Goal: Task Accomplishment & Management: Complete application form

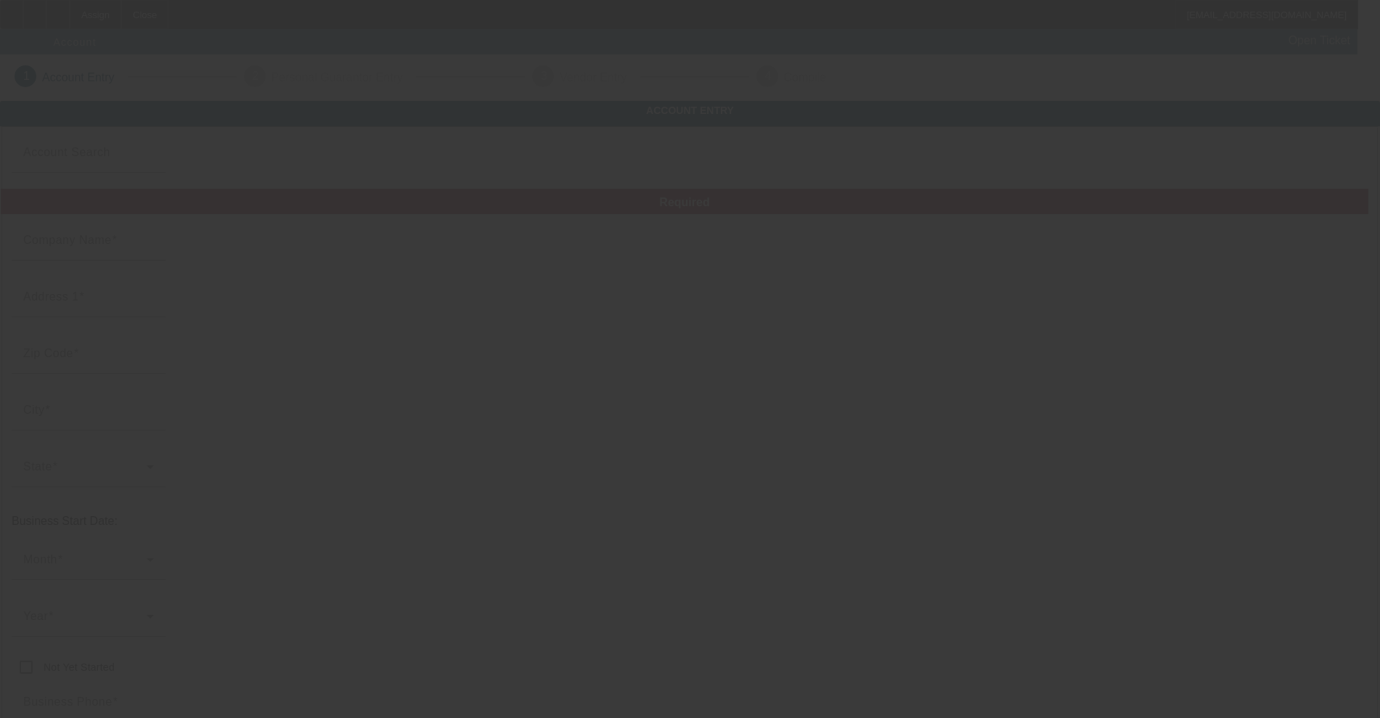
type input "[DATE]"
type input "[PERSON_NAME] & Associates"
type input "[STREET_ADDRESS]"
type input "38544"
type input "[PERSON_NAME]"
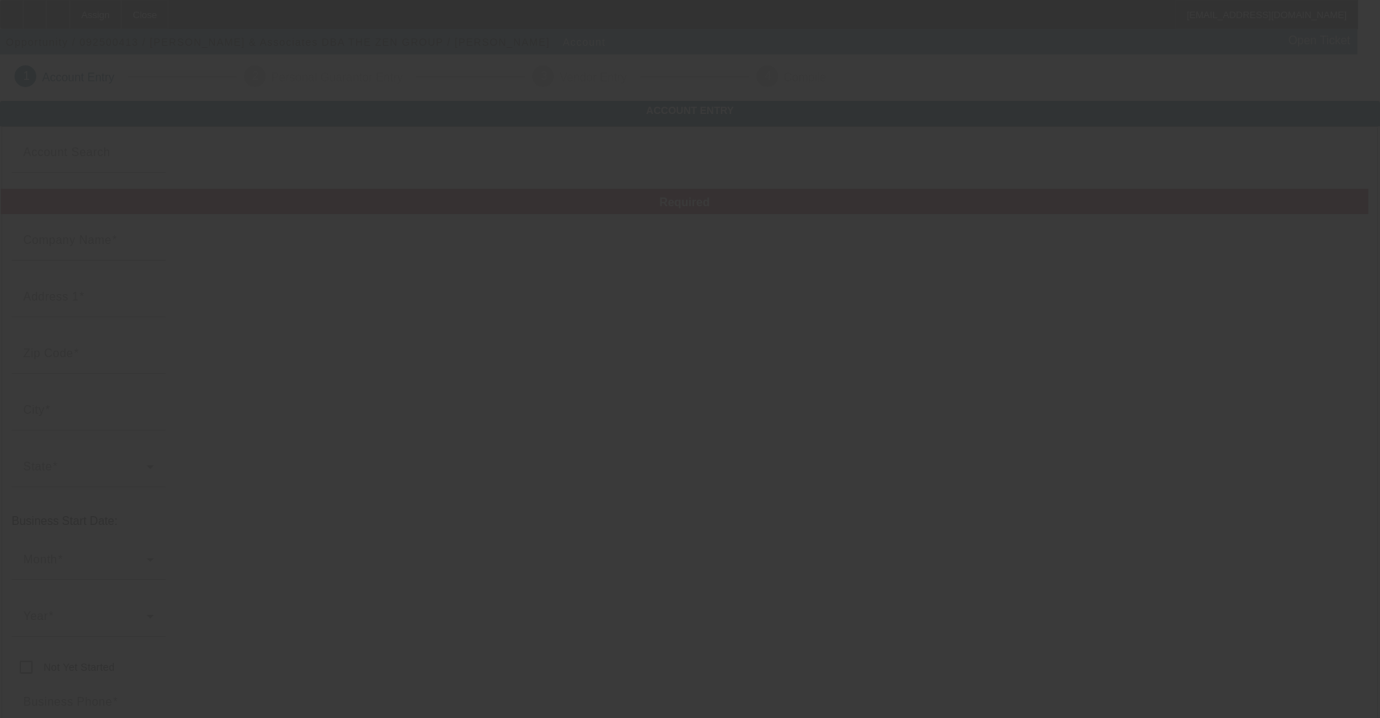
type input "[PHONE_NUMBER]"
type input "THE [DEMOGRAPHIC_DATA] GROUP"
type input "[PERSON_NAME][EMAIL_ADDRESS][DOMAIN_NAME]"
type input "San [PERSON_NAME]"
type input "[US_EMPLOYER_IDENTIFICATION_NUMBER]"
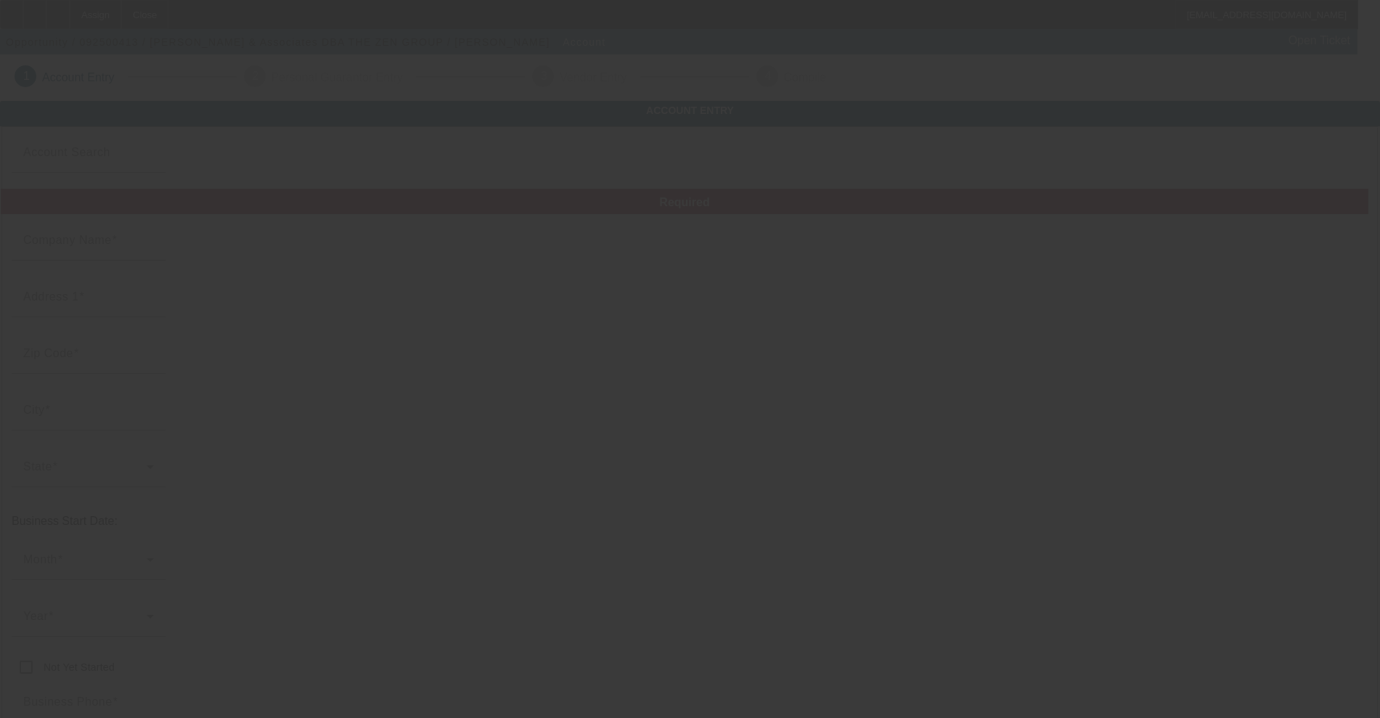
type input "[URL][DOMAIN_NAME]"
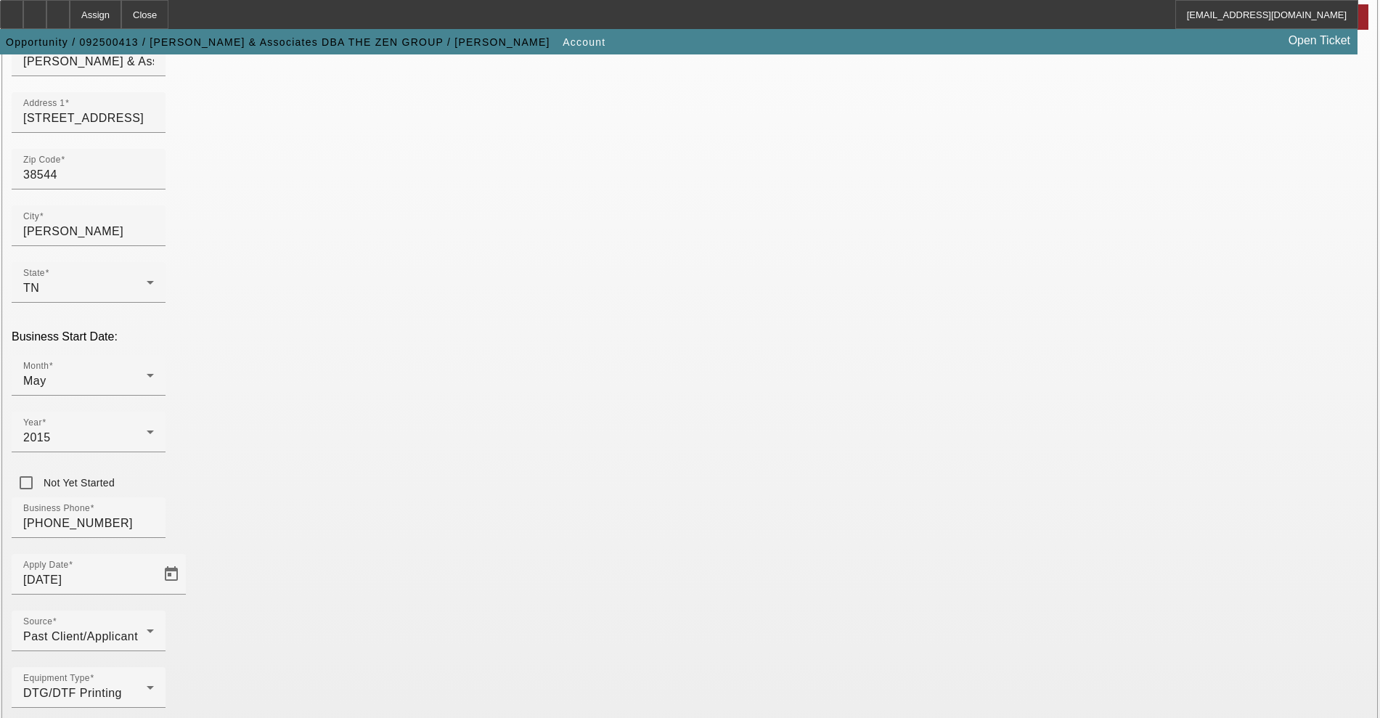
scroll to position [211, 0]
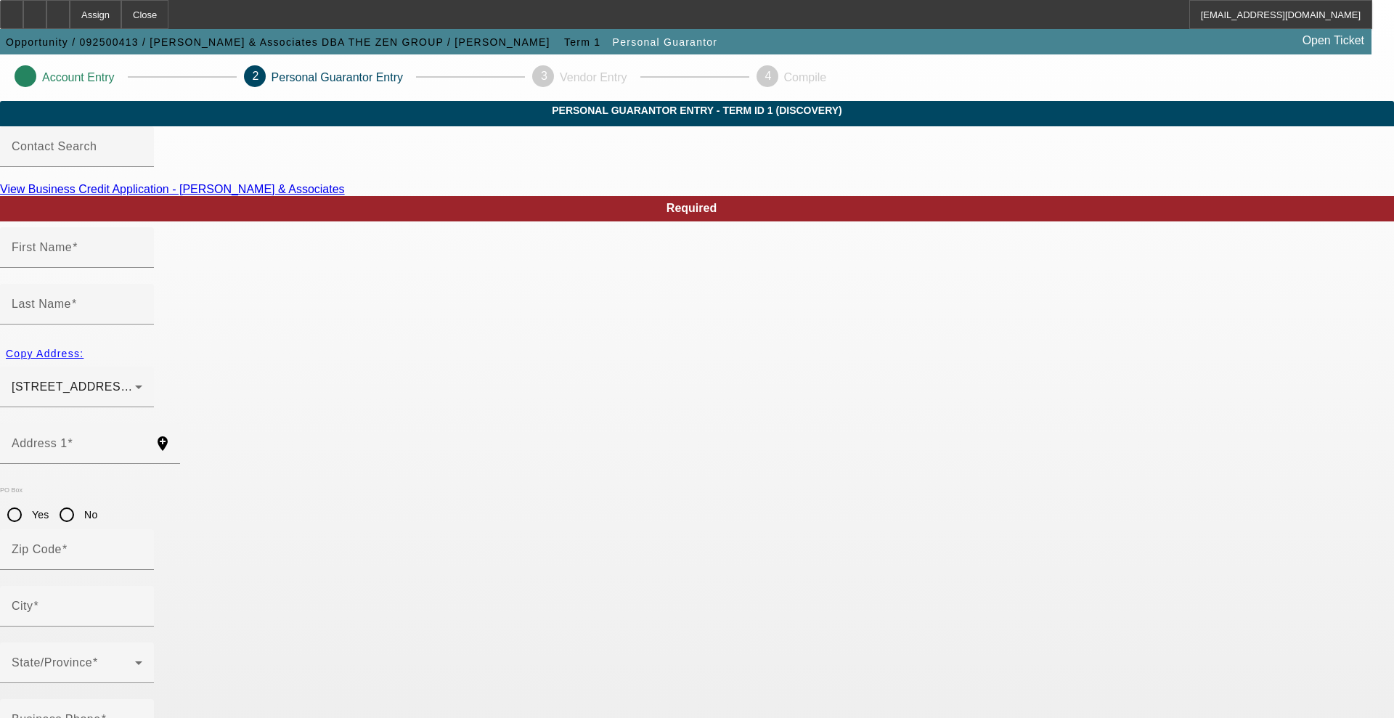
type input "[PERSON_NAME]"
type input "[STREET_ADDRESS]"
radio input "true"
type input "38544"
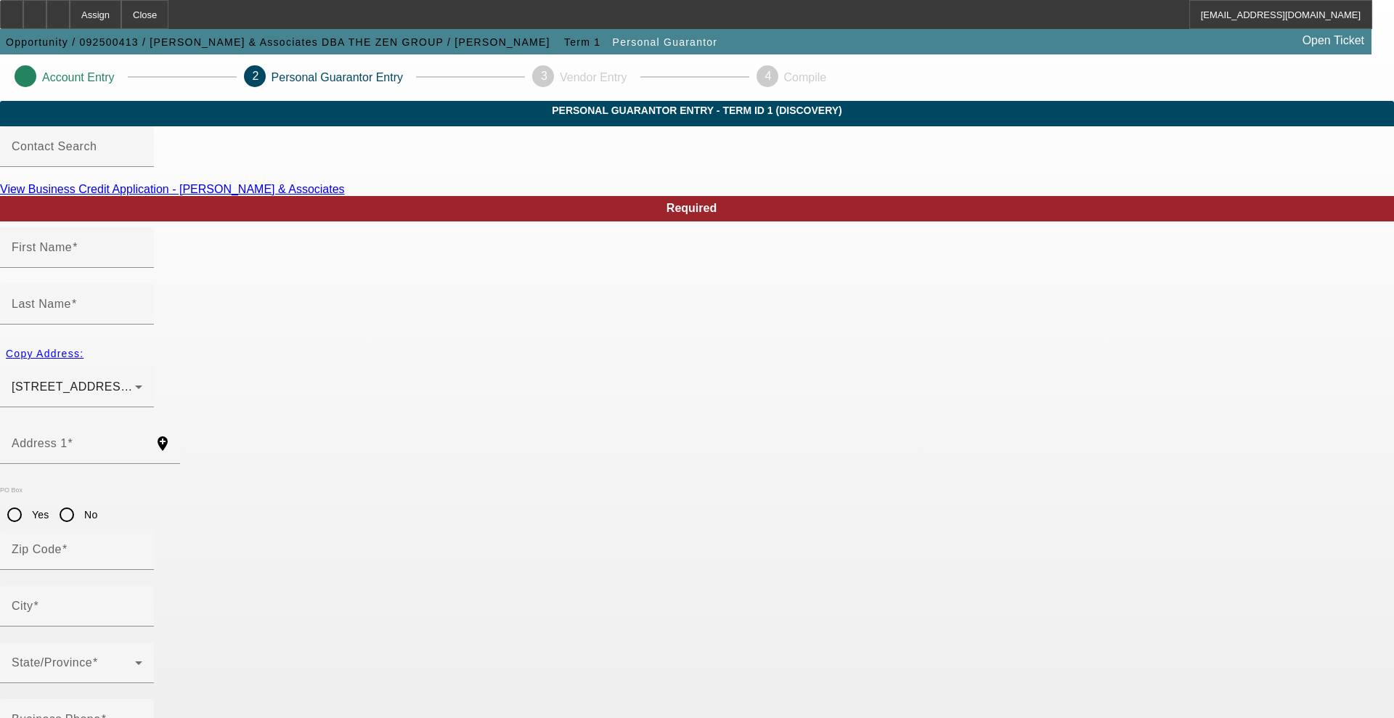
type input "[PERSON_NAME]"
type input "[PHONE_NUMBER]"
type input "100"
type input "262-65-1163"
type input "[PERSON_NAME][EMAIL_ADDRESS][DOMAIN_NAME]"
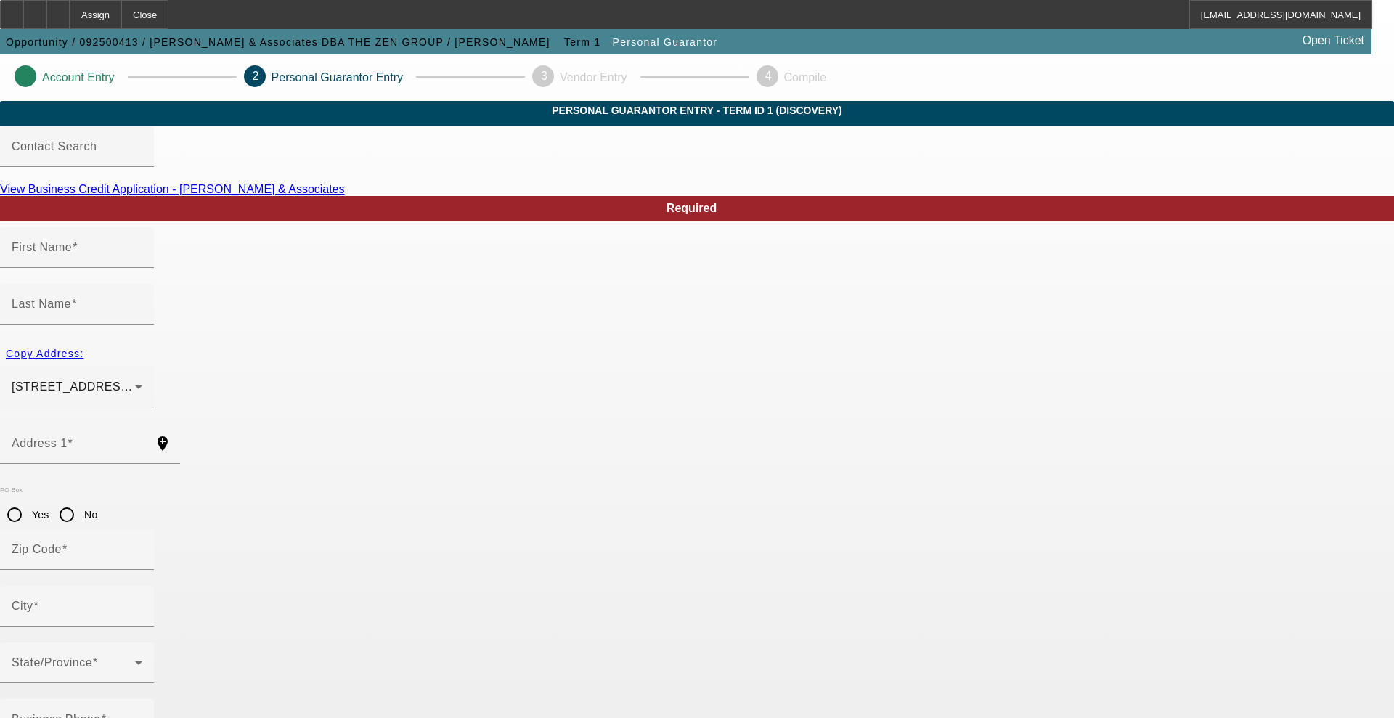
type input "[PHONE_NUMBER]"
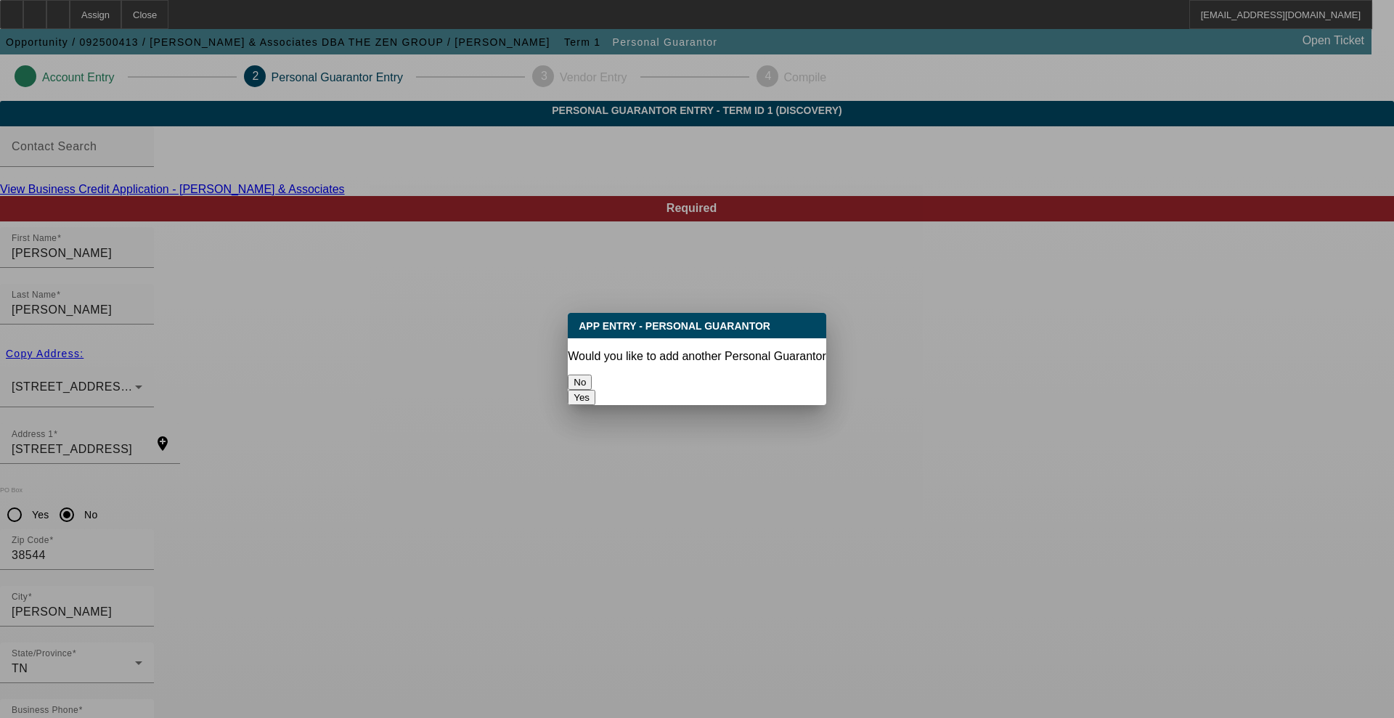
click at [592, 383] on button "No" at bounding box center [580, 382] width 24 height 15
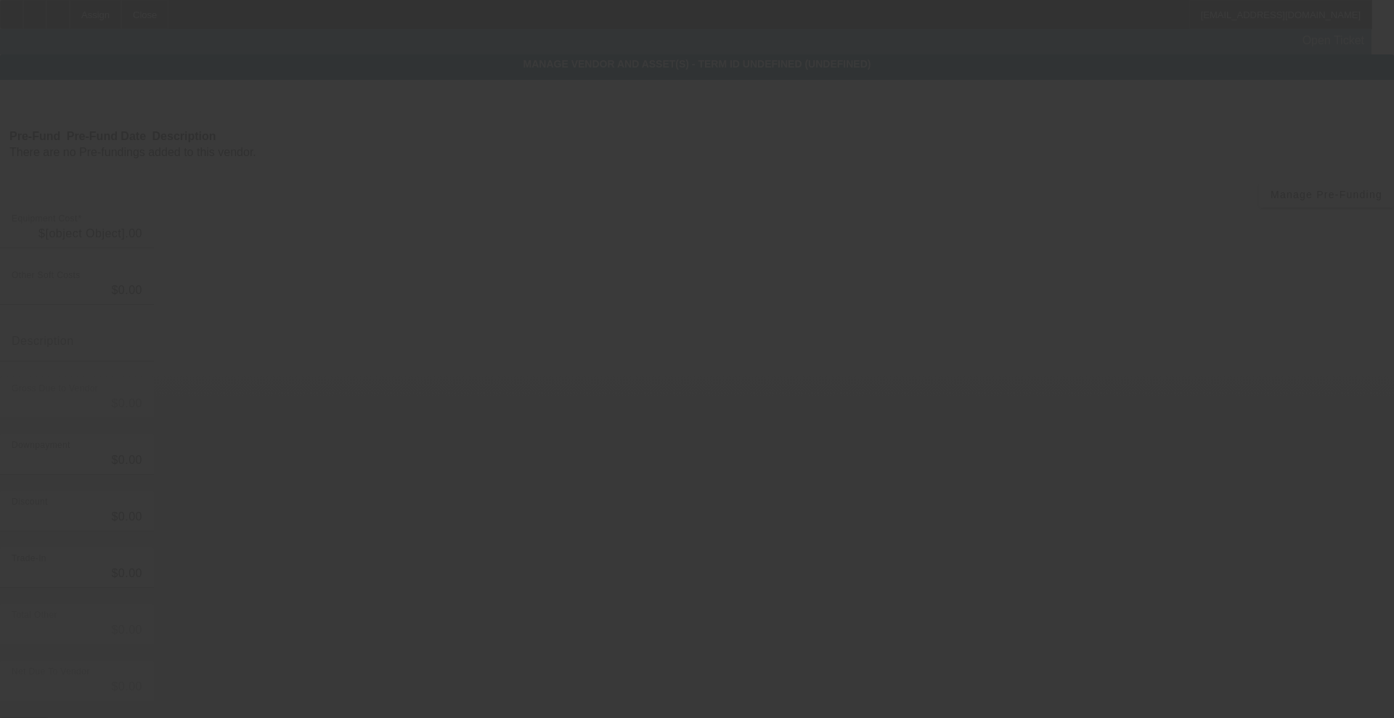
type input "$12,045.00"
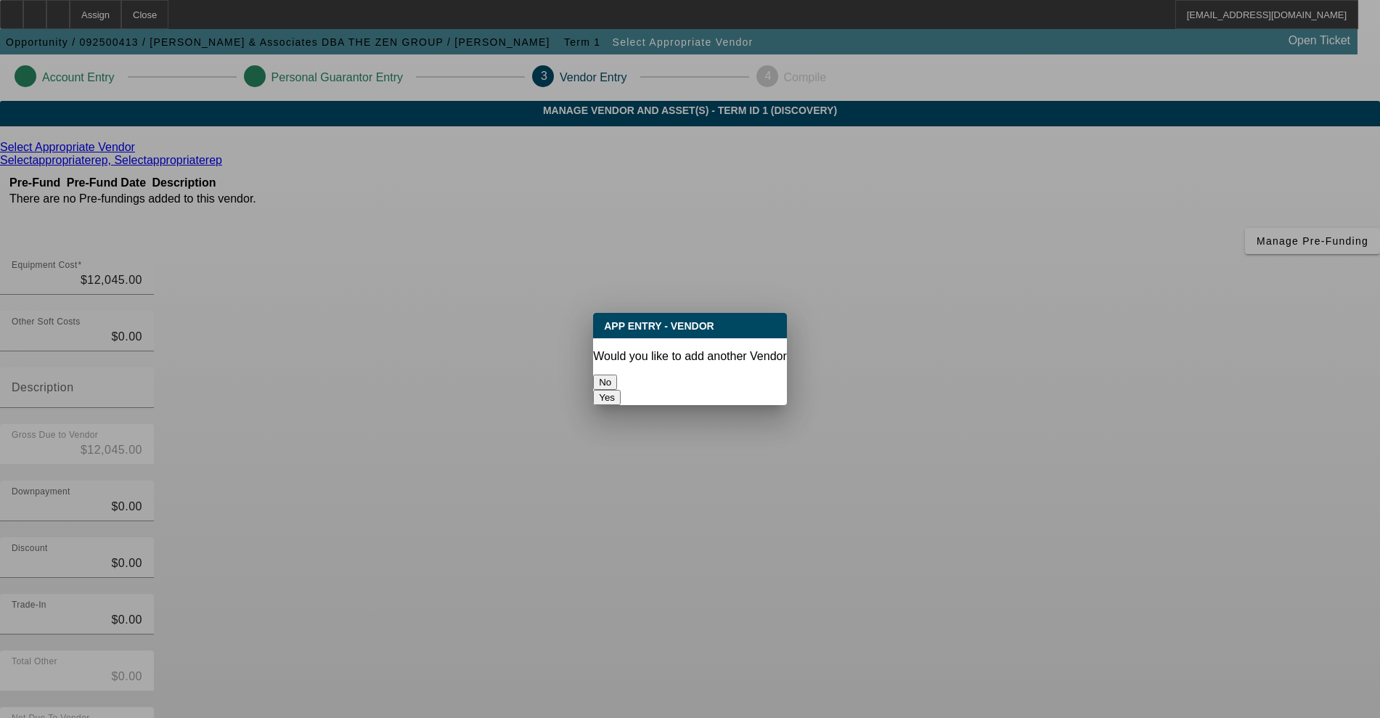
click at [617, 375] on button "No" at bounding box center [605, 382] width 24 height 15
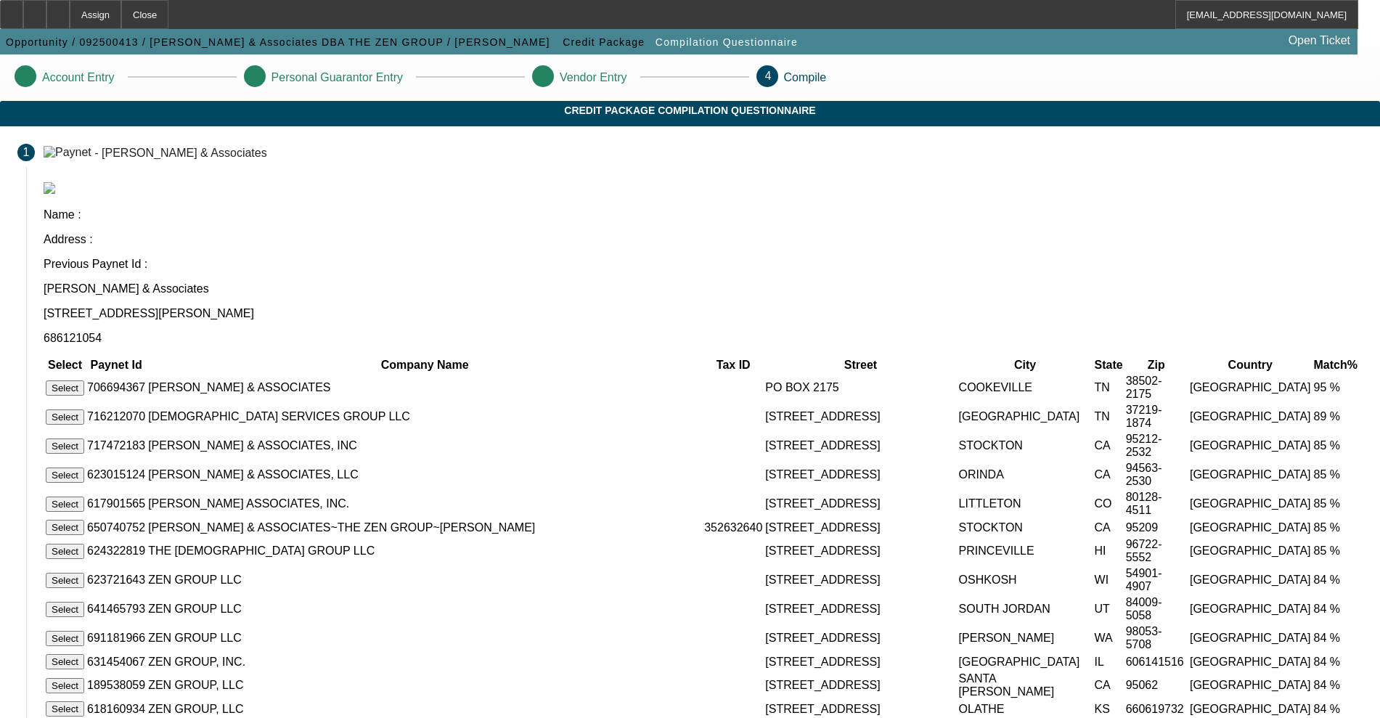
click at [84, 380] on button "Select" at bounding box center [65, 387] width 38 height 15
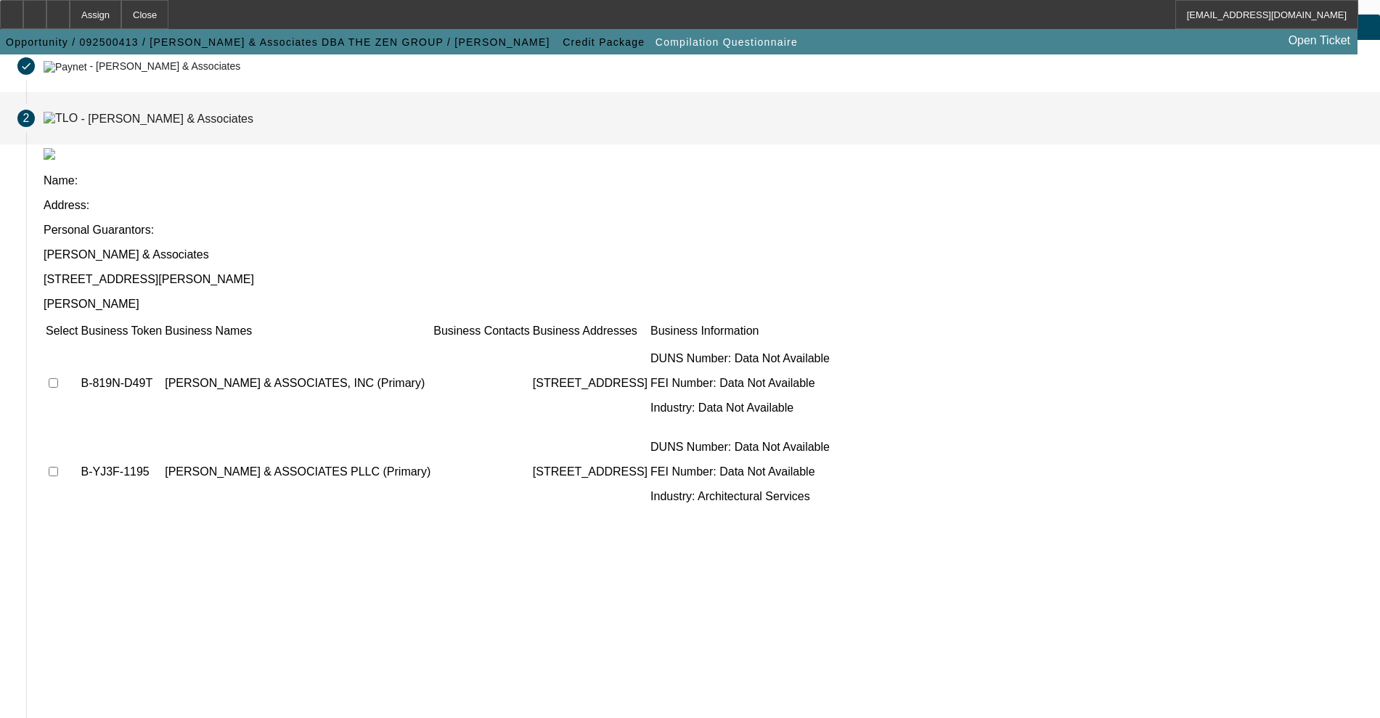
scroll to position [85, 0]
click at [58, 380] on input "checkbox" at bounding box center [53, 384] width 9 height 9
checkbox input "true"
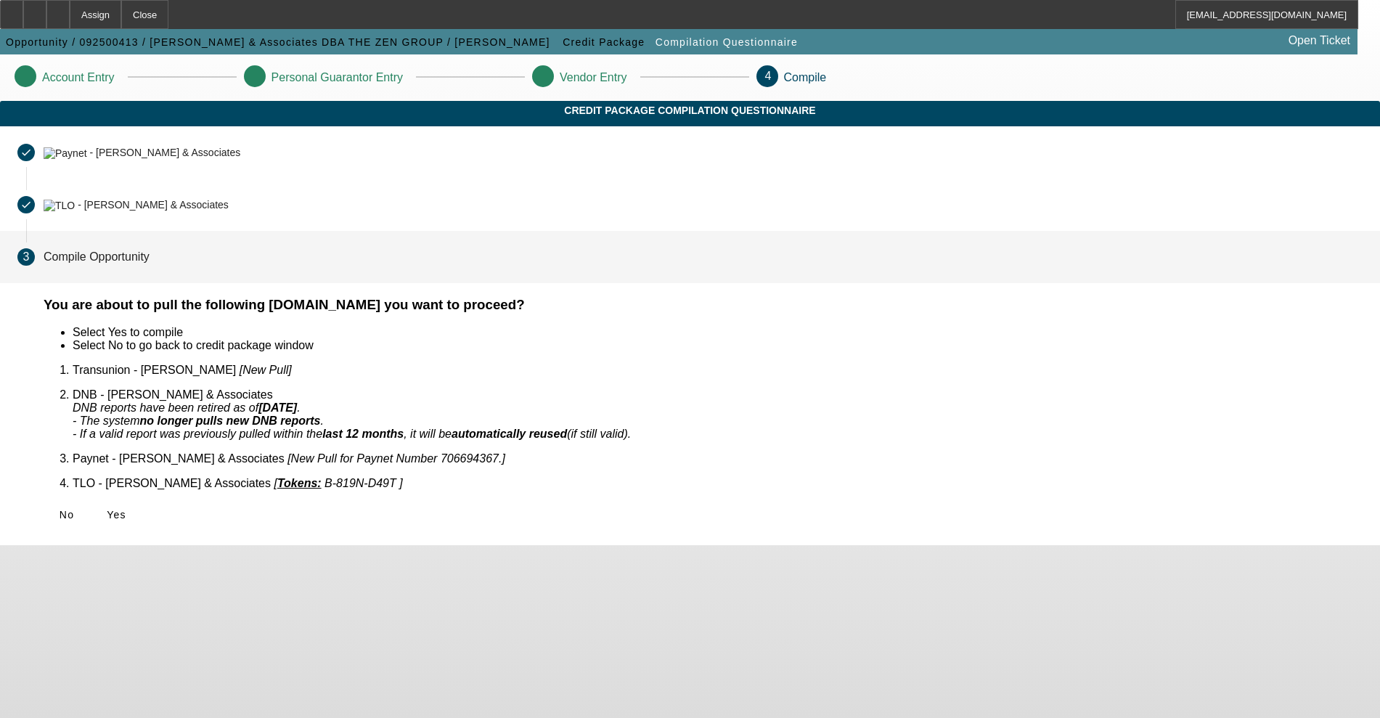
scroll to position [0, 0]
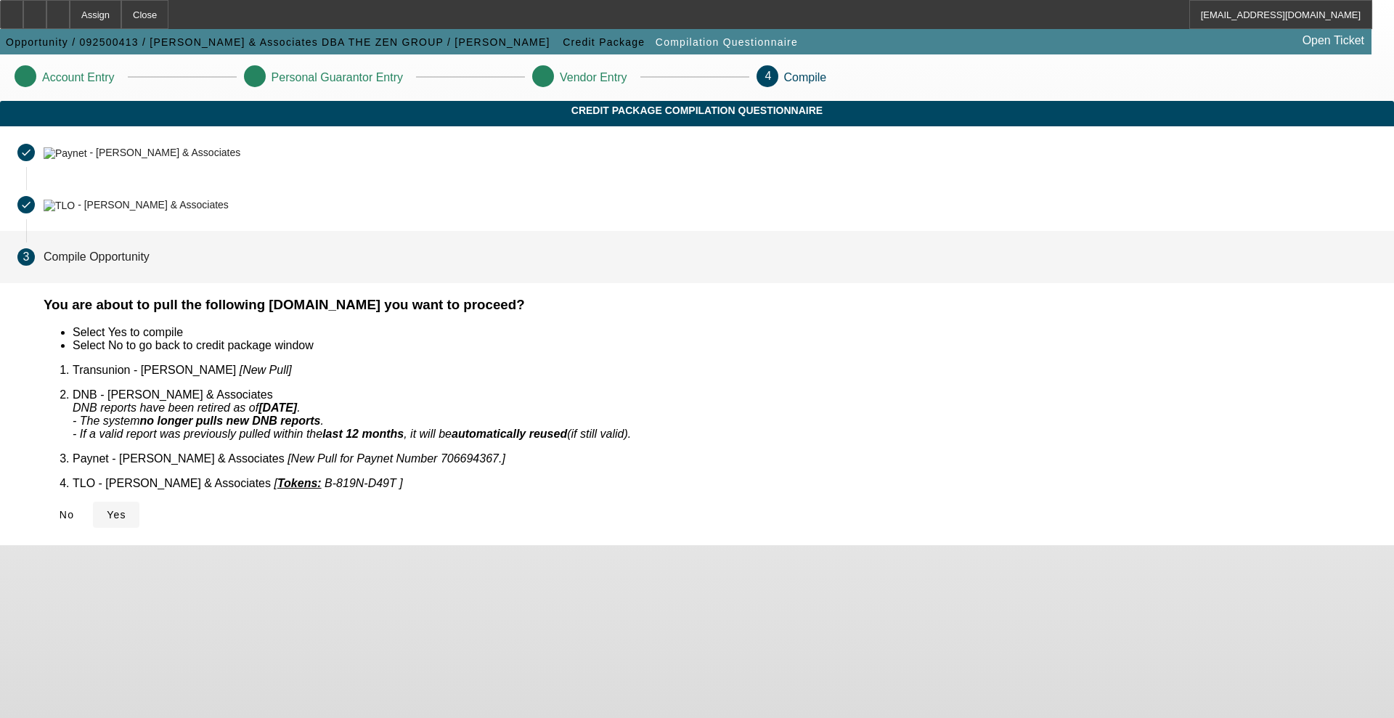
click at [126, 509] on span "Yes" at bounding box center [117, 515] width 20 height 12
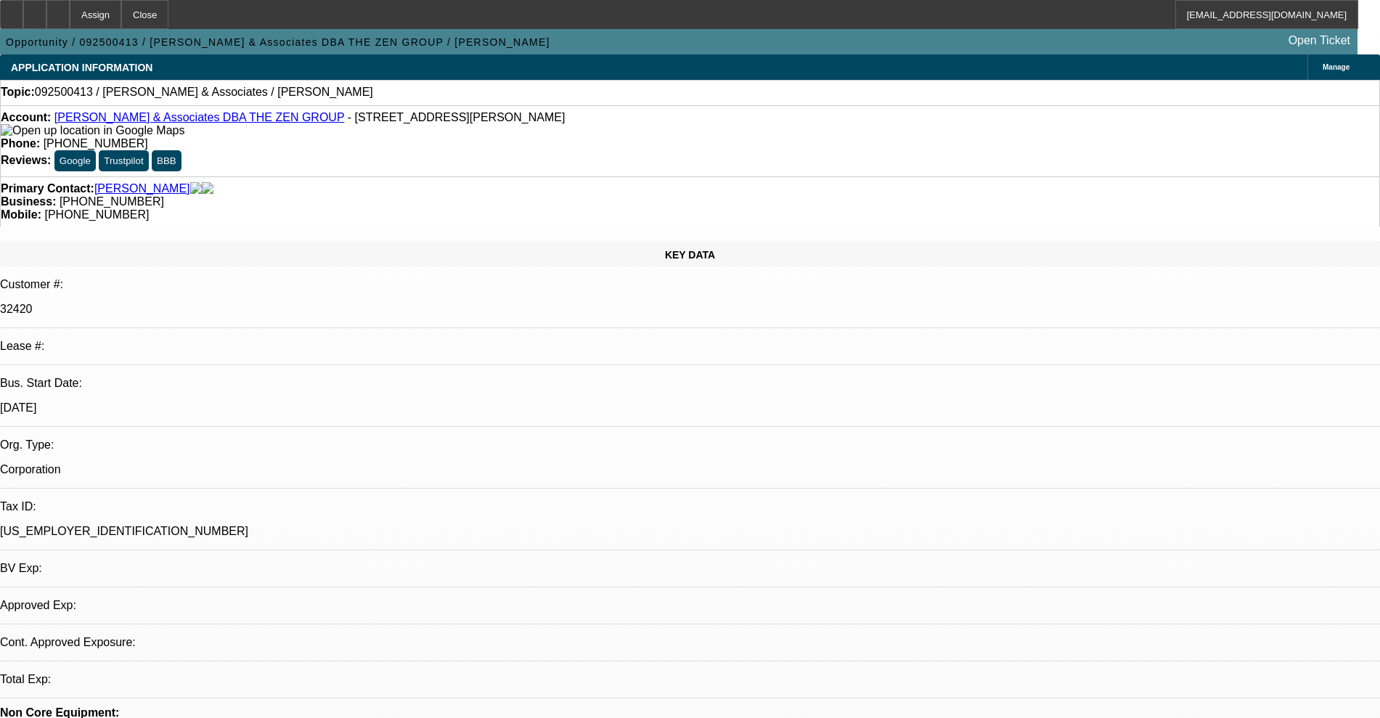
select select "0"
select select "2"
select select "0.1"
select select "4"
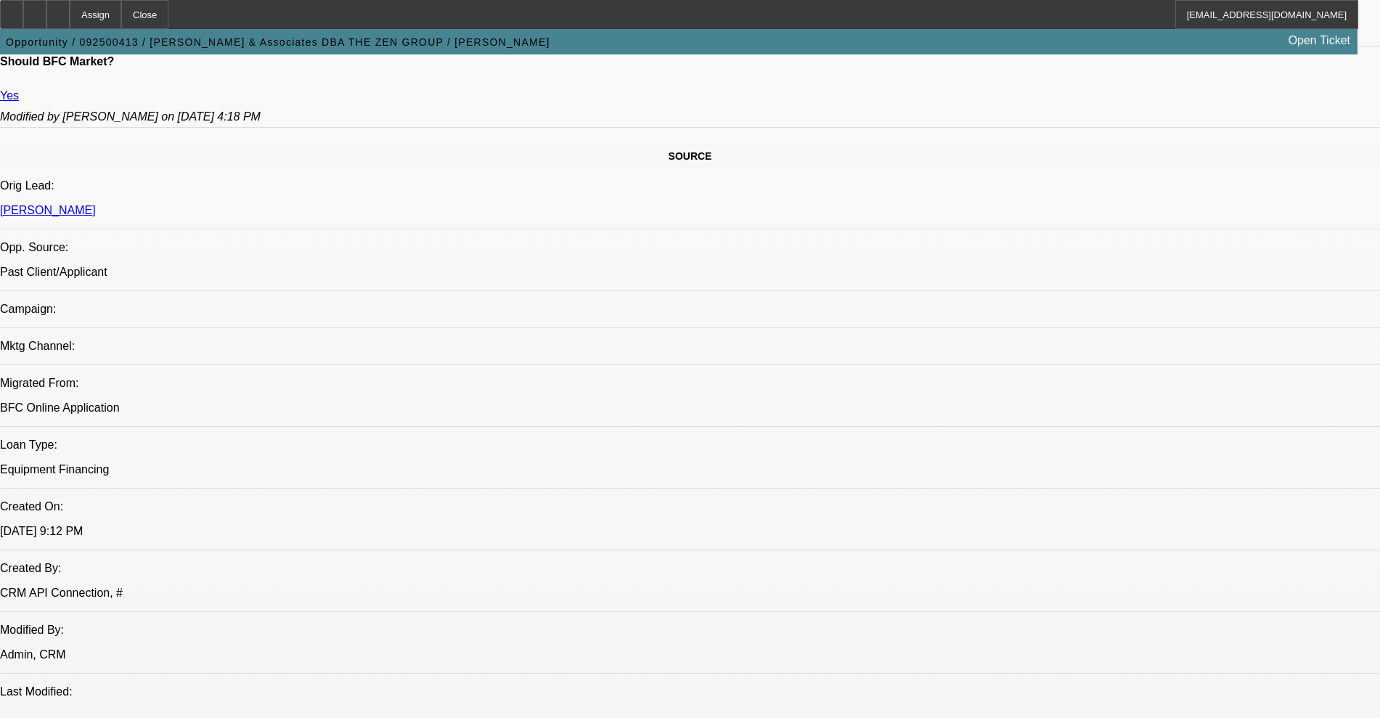
scroll to position [817, 0]
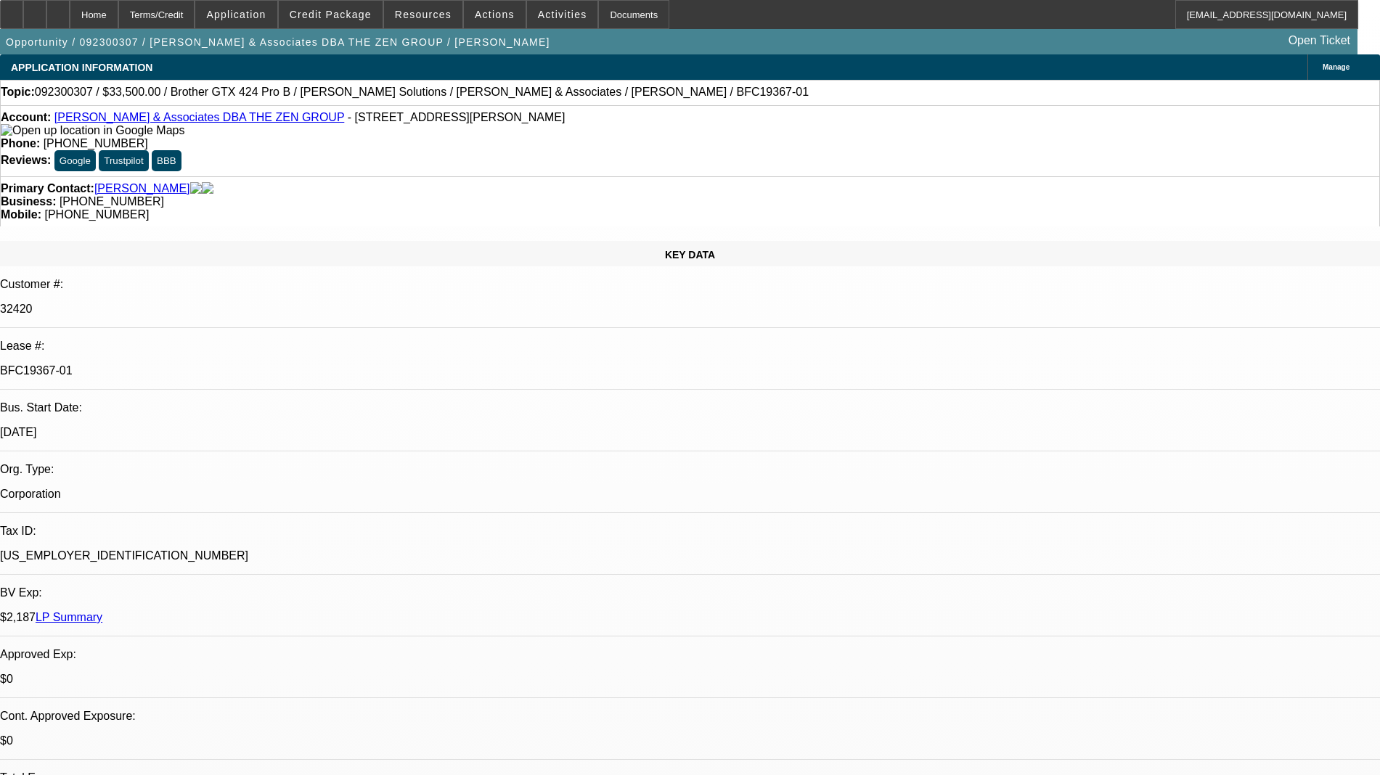
select select "0"
select select "0.1"
select select "4"
select select "0"
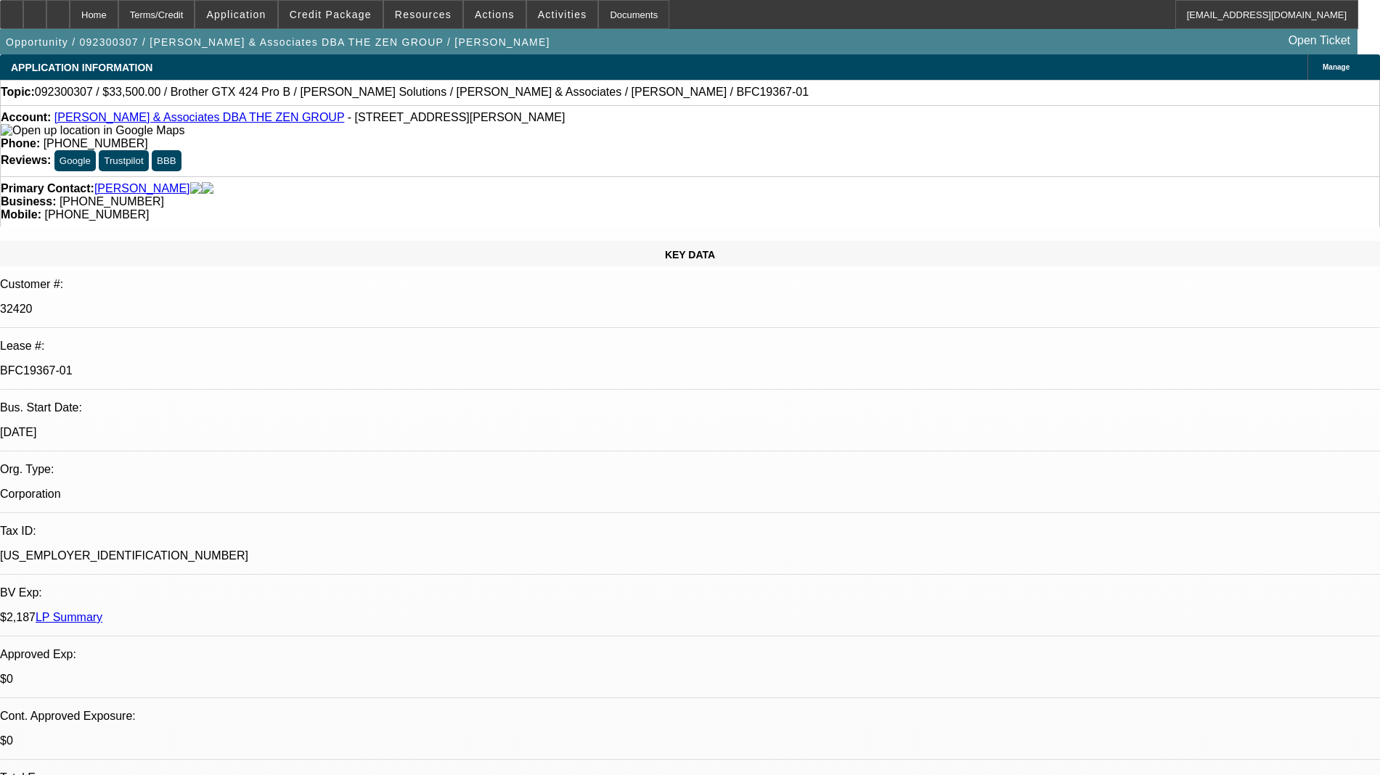
select select "0"
select select "0.1"
select select "4"
select select "0"
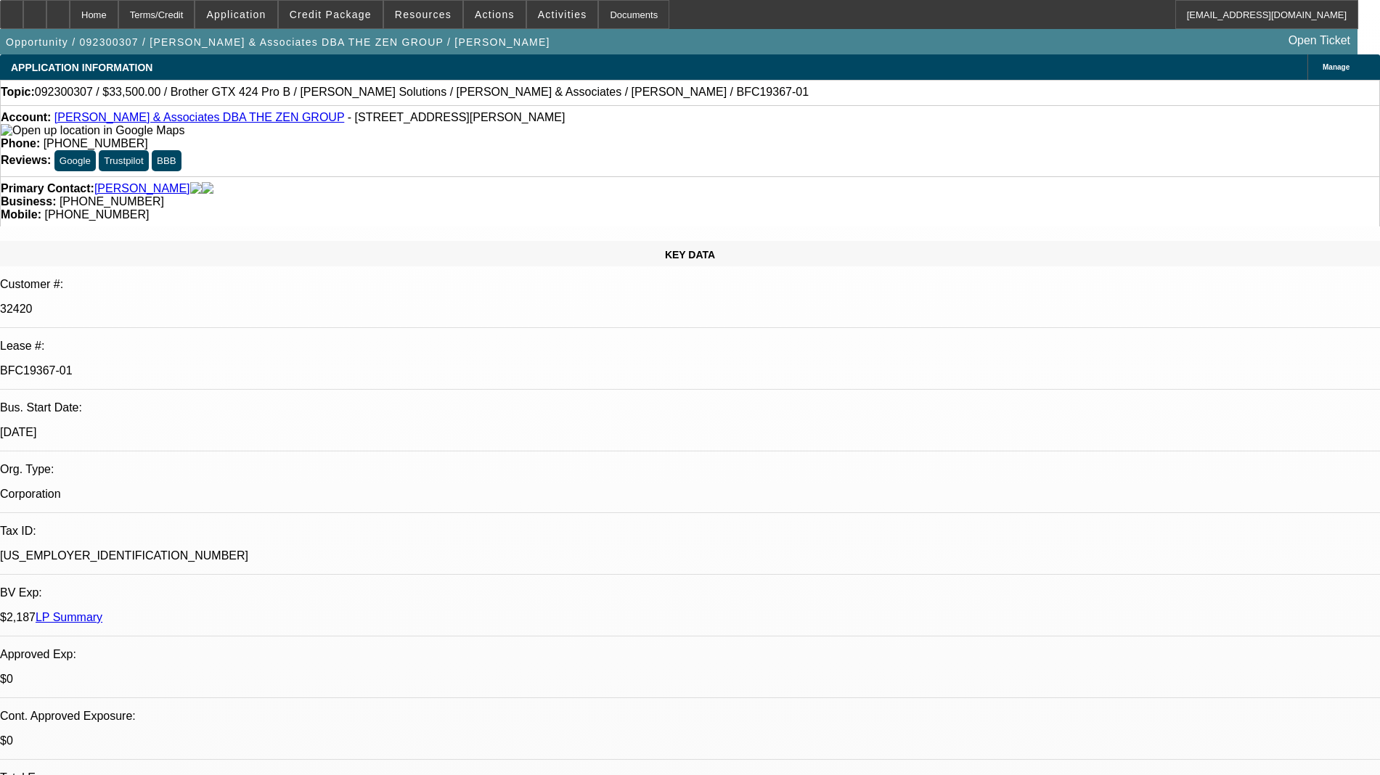
select select "0.1"
select select "4"
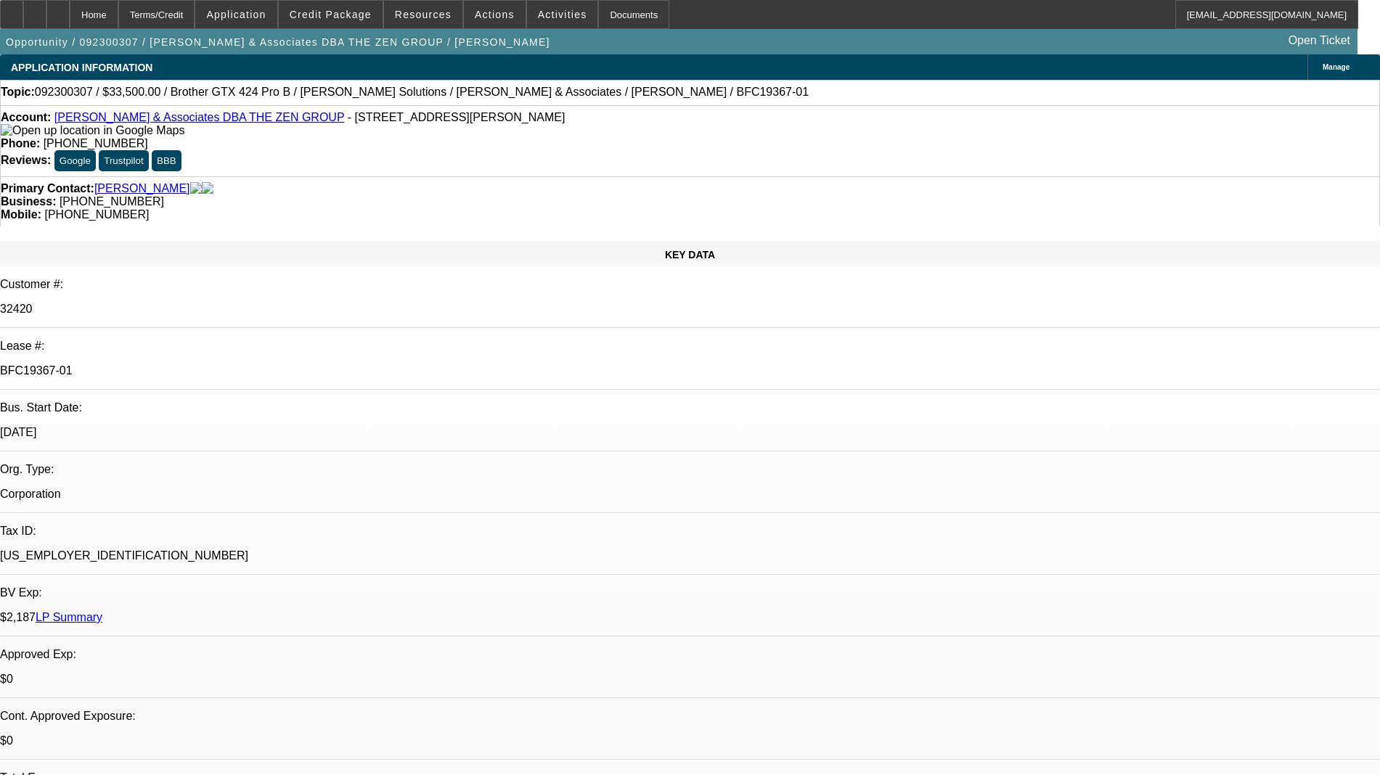
scroll to position [2416, 0]
